Goal: Information Seeking & Learning: Learn about a topic

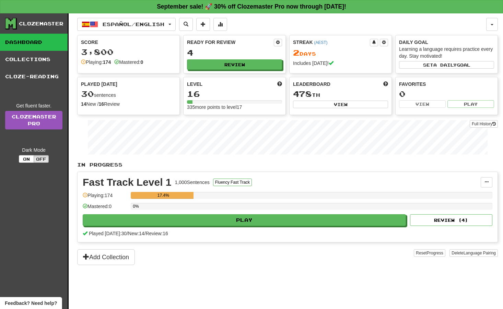
click at [37, 39] on link "Dashboard" at bounding box center [34, 42] width 68 height 17
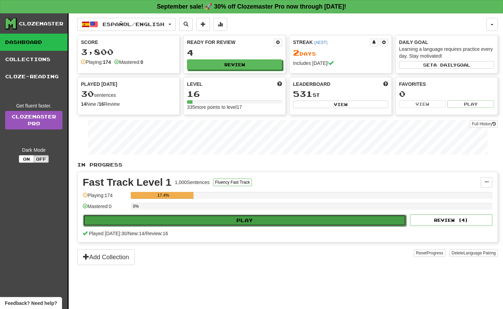
click at [255, 218] on button "Play" at bounding box center [244, 221] width 323 height 12
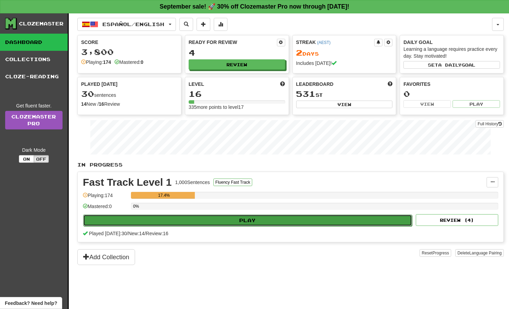
select select "**"
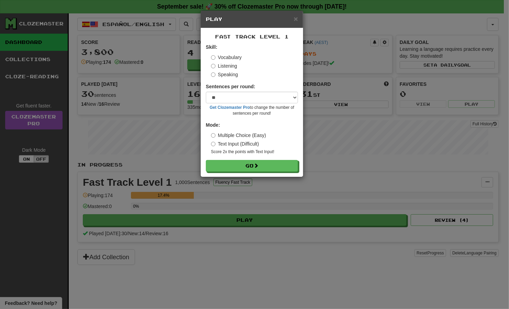
click at [233, 68] on label "Listening" at bounding box center [224, 65] width 26 height 7
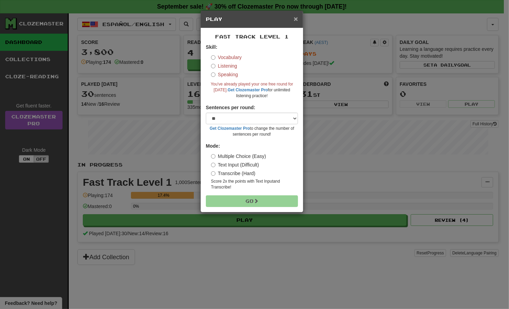
click at [294, 19] on span "×" at bounding box center [296, 19] width 4 height 8
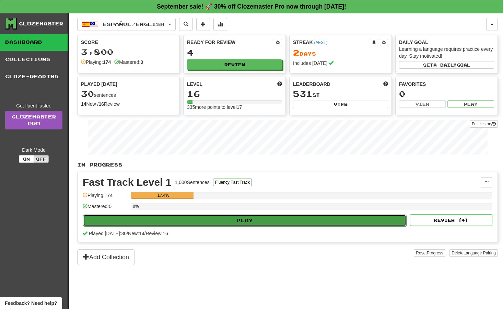
click at [235, 218] on button "Play" at bounding box center [244, 221] width 323 height 12
select select "**"
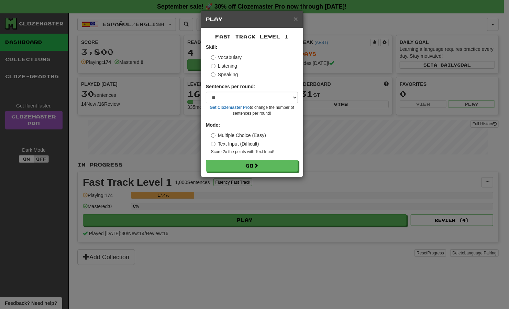
click at [224, 64] on label "Listening" at bounding box center [224, 65] width 26 height 7
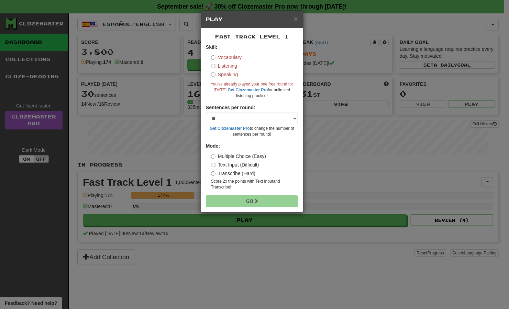
drag, startPoint x: 226, startPoint y: 56, endPoint x: 230, endPoint y: 81, distance: 25.3
click at [227, 54] on label "Vocabulary" at bounding box center [226, 57] width 31 height 7
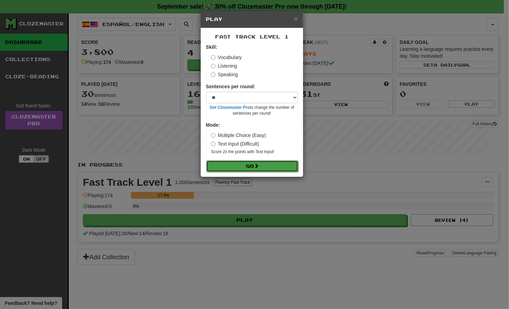
click at [259, 168] on span at bounding box center [256, 165] width 5 height 5
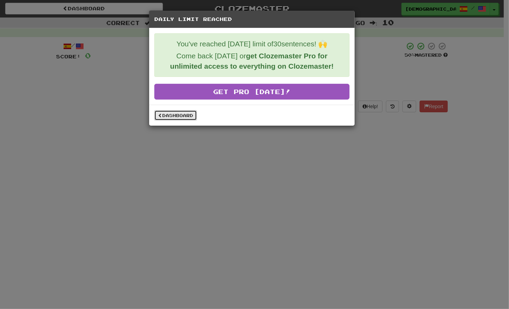
click at [175, 110] on link "Dashboard" at bounding box center [175, 115] width 43 height 10
